Goal: Task Accomplishment & Management: Use online tool/utility

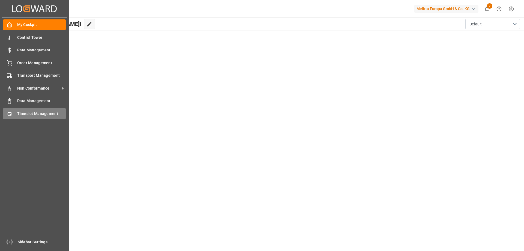
click at [30, 111] on span "Timeslot Management" at bounding box center [41, 114] width 49 height 6
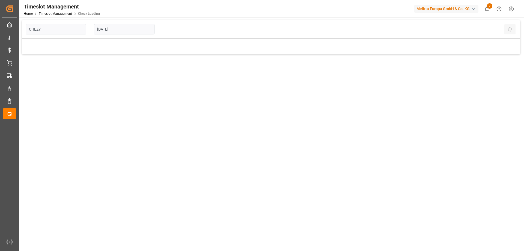
type input "Chezy Loading"
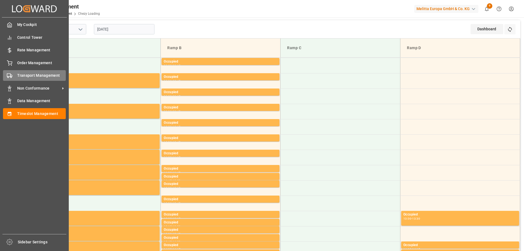
click at [28, 74] on span "Transport Management" at bounding box center [41, 76] width 49 height 6
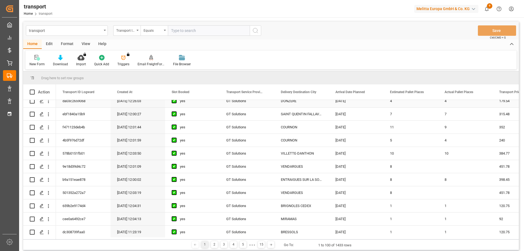
scroll to position [164, 0]
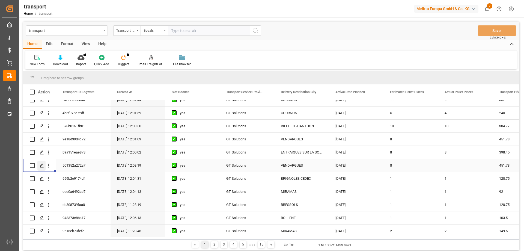
click at [40, 166] on polygon "Press SPACE to select this row." at bounding box center [41, 165] width 3 height 3
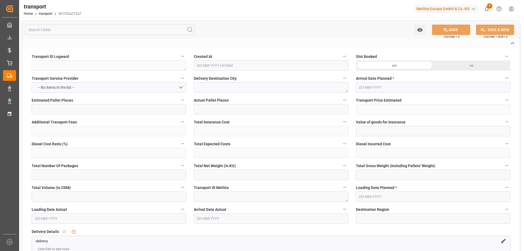
type textarea "501352a272a7"
type textarea "VENDARGUES"
type textarea "0000721865"
type textarea "ba22a6f9cfd9"
type textarea "FR-02570"
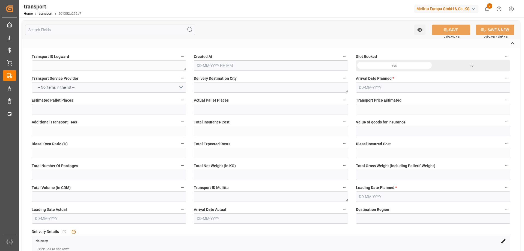
type textarea "FR"
type input "Road"
type input "FR"
type input "02570"
type input "FR"
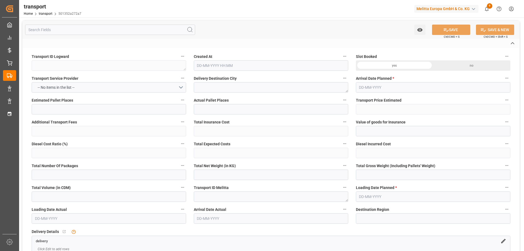
type input "34740"
type input "Small Shipment"
type input "3.5-7.5 t"
type input "EURO 6"
type input "Diesel"
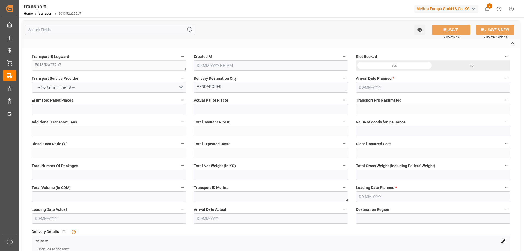
type input "8"
type input "451.78"
type input "0"
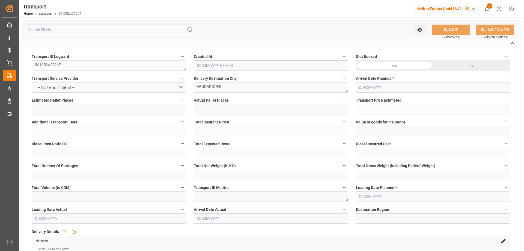
type input "433.4829"
type input "-18.2971"
type input "0"
type input "2159.832"
type input "3118"
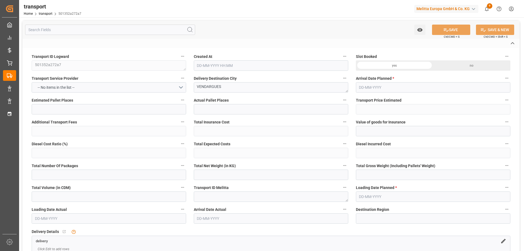
type input "8860"
type input "34"
type input "7"
type input "168"
type input "10"
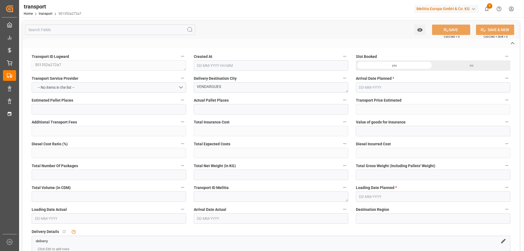
type input "101"
type input "2725.992"
type input "0"
type input "4710.8598"
type input "0"
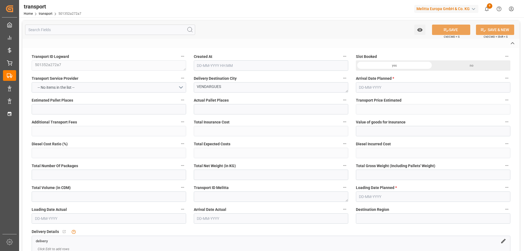
type input "0"
type input "21"
type input "35"
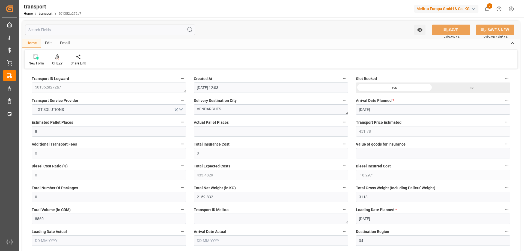
type input "[DATE] 12:03"
type input "[DATE]"
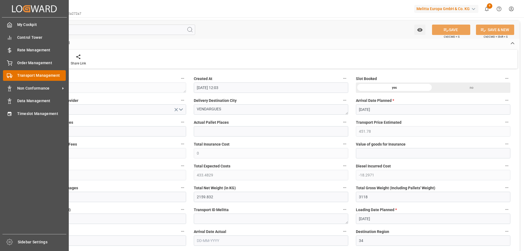
click at [23, 74] on span "Transport Management" at bounding box center [41, 76] width 49 height 6
